Goal: Task Accomplishment & Management: Complete application form

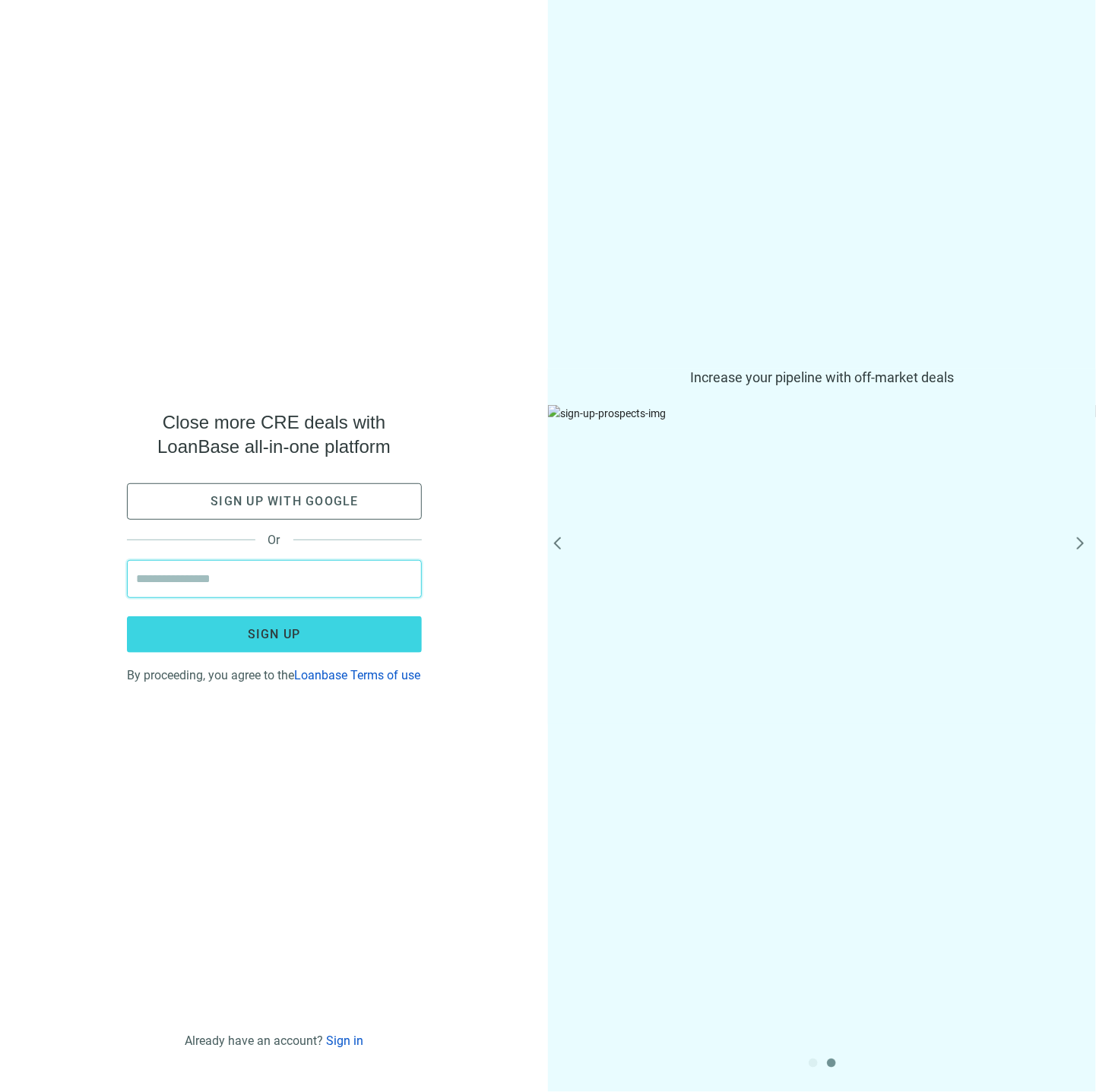
click at [219, 578] on input "email" at bounding box center [274, 578] width 275 height 36
type input "**********"
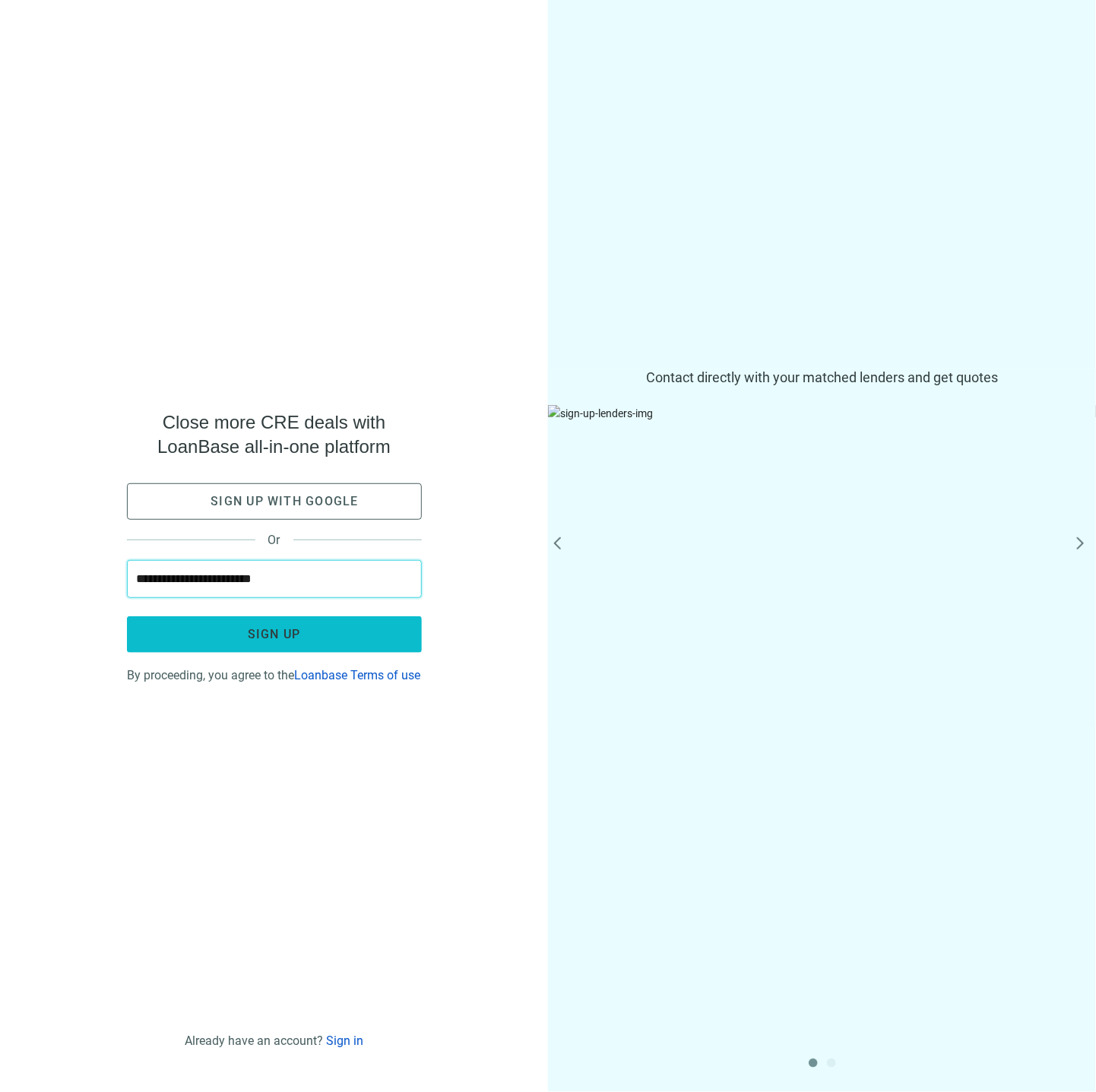
click at [258, 627] on span "Sign up" at bounding box center [274, 634] width 53 height 15
